Goal: Find specific page/section: Find specific page/section

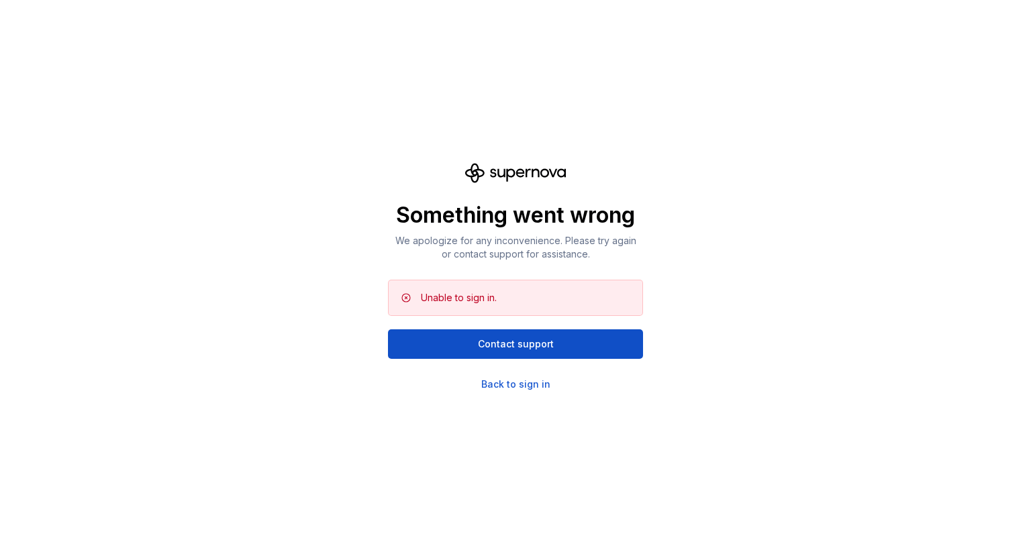
click at [807, 242] on div "Something went wrong We apologize for any inconvenience. Please try again or co…" at bounding box center [515, 277] width 1031 height 554
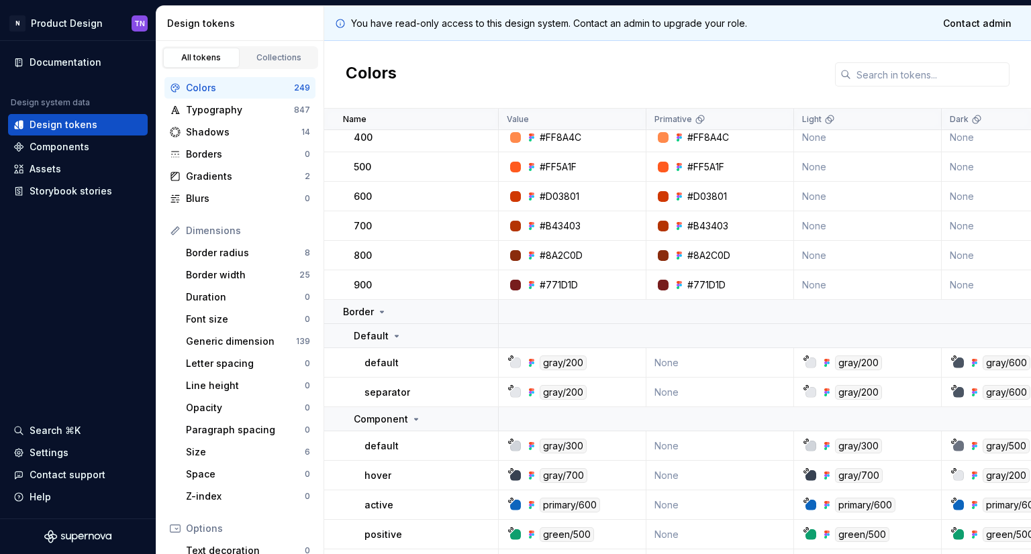
scroll to position [537, 0]
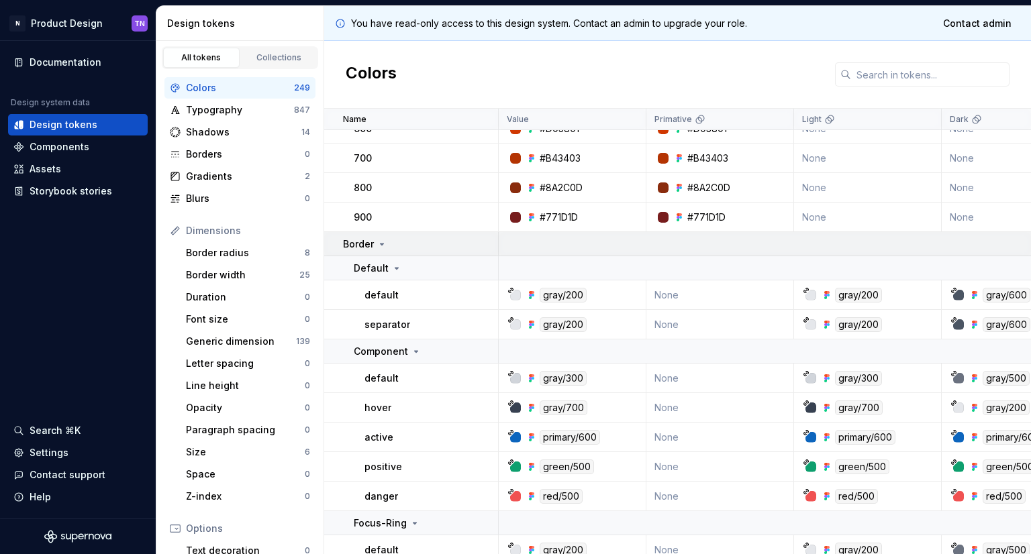
click at [383, 242] on icon at bounding box center [382, 244] width 11 height 11
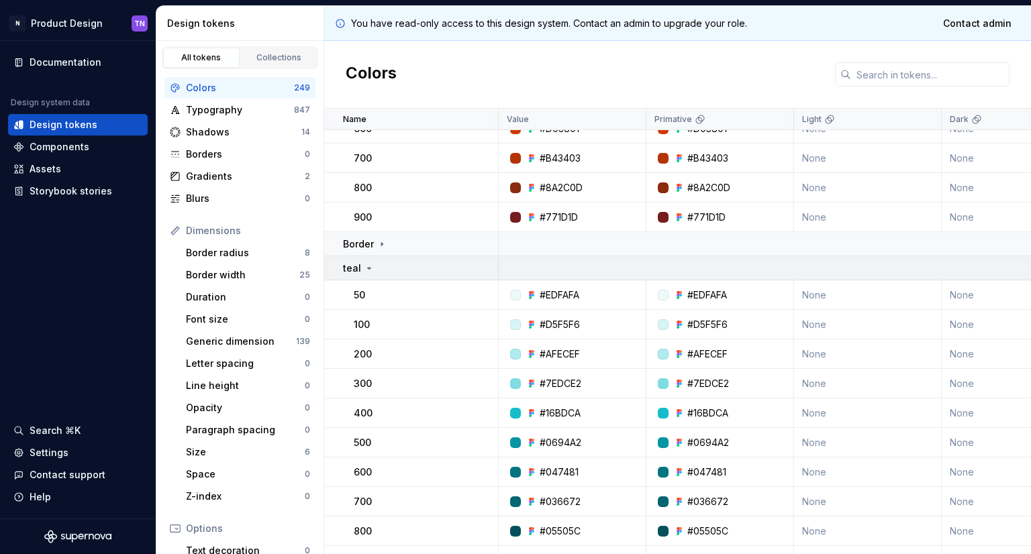
click at [377, 275] on td "teal" at bounding box center [411, 268] width 175 height 24
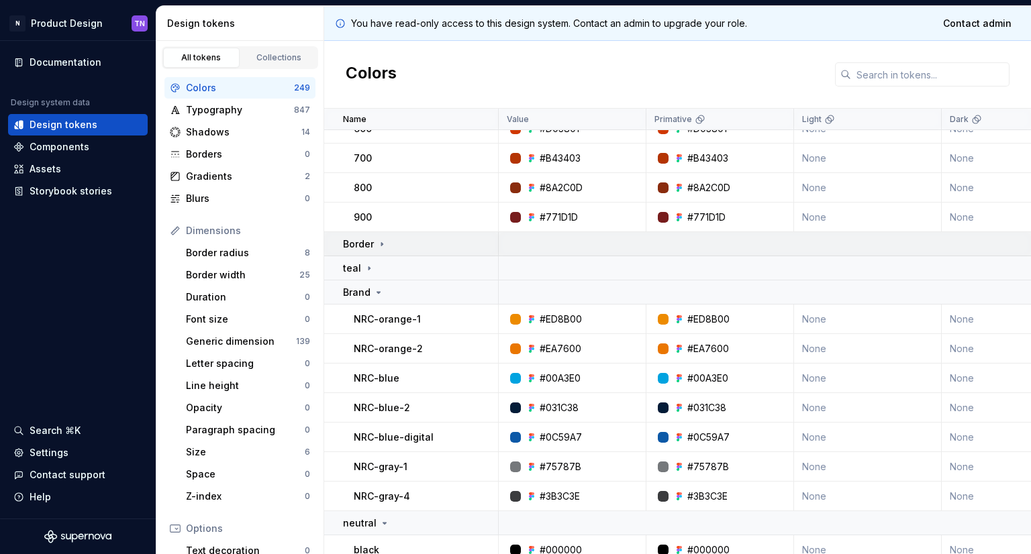
click at [385, 252] on td "Border" at bounding box center [411, 244] width 175 height 24
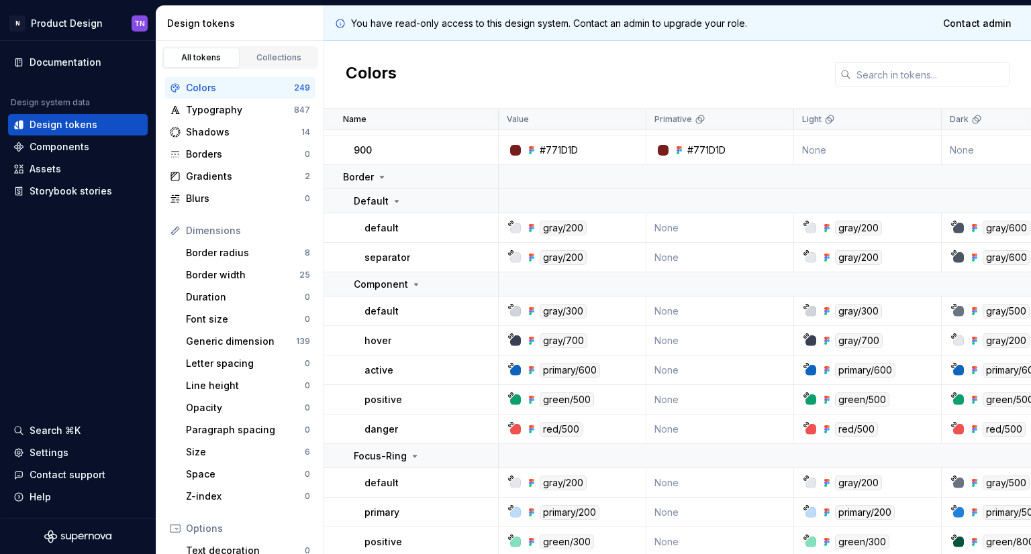
scroll to position [671, 0]
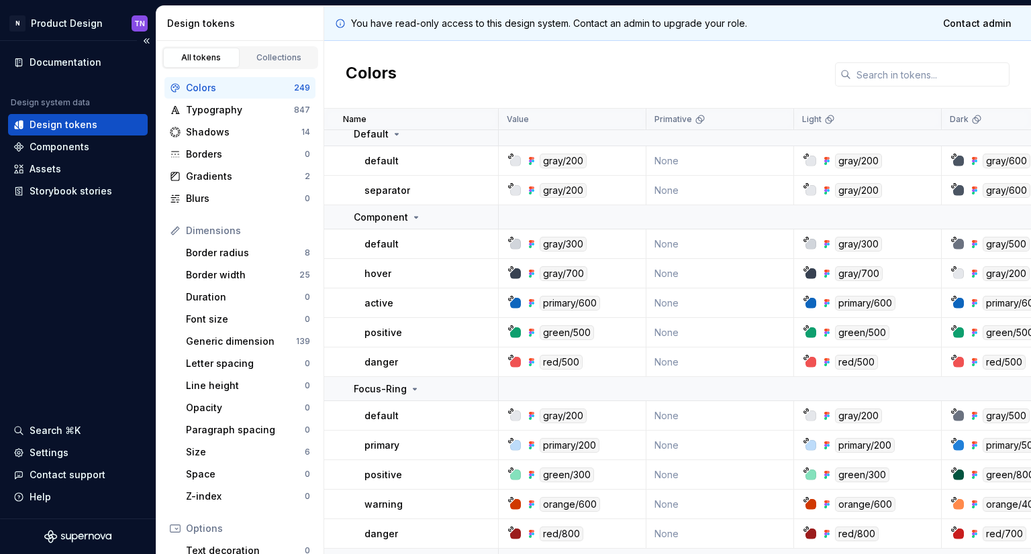
click at [64, 256] on div "Documentation Design system data Design tokens Components Assets Storybook stor…" at bounding box center [78, 280] width 156 height 478
